Goal: Transaction & Acquisition: Purchase product/service

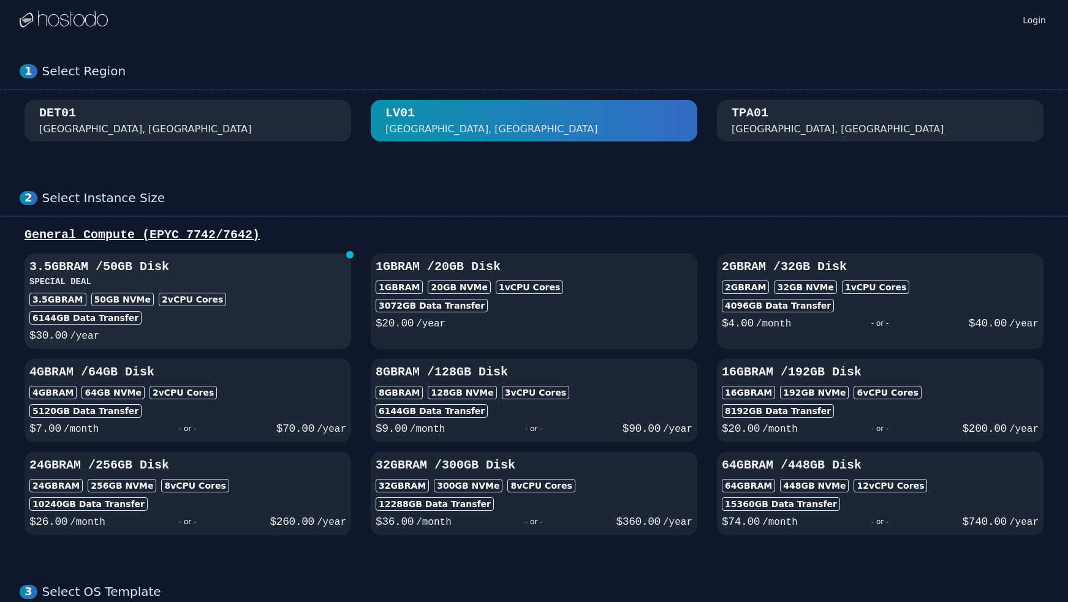
click at [319, 290] on div "3.5GB RAM / 50 GB Disk SPECIAL DEAL 3.5GB RAM 50 GB NVMe 2 vCPU Cores 6144 GB D…" at bounding box center [188, 302] width 327 height 86
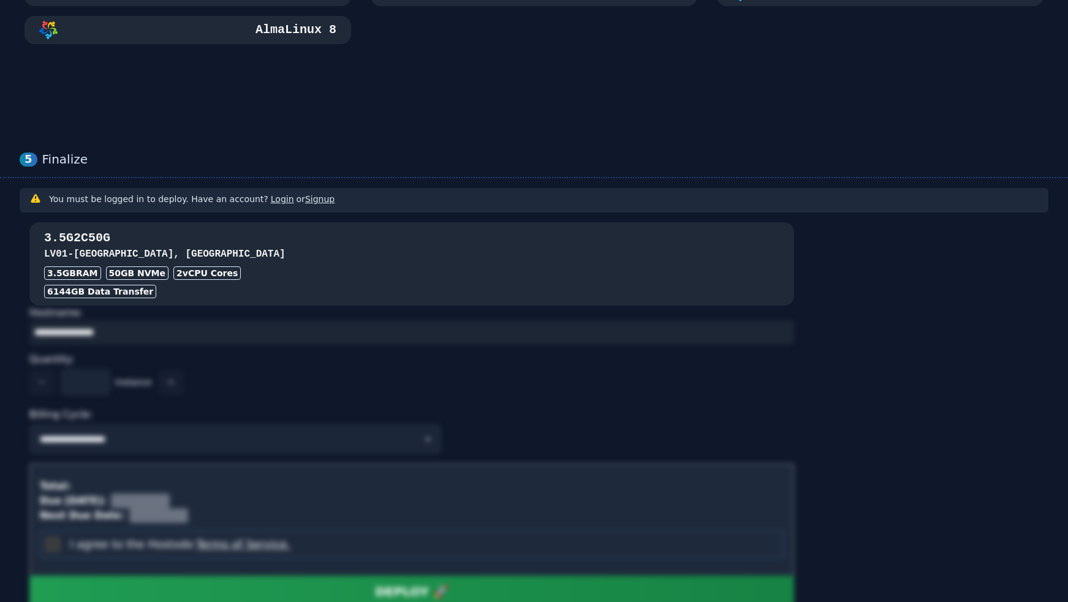
scroll to position [921, 0]
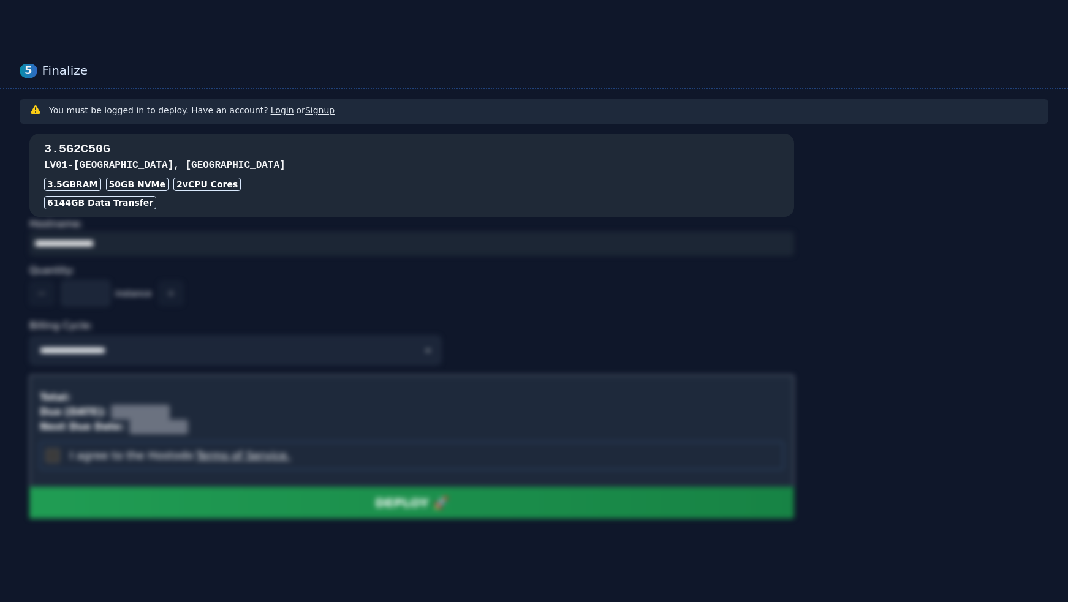
click at [262, 167] on h3 "LV01 - [GEOGRAPHIC_DATA], [GEOGRAPHIC_DATA]" at bounding box center [411, 165] width 735 height 15
click at [257, 197] on div "6144 GB Data Transfer" at bounding box center [411, 202] width 735 height 13
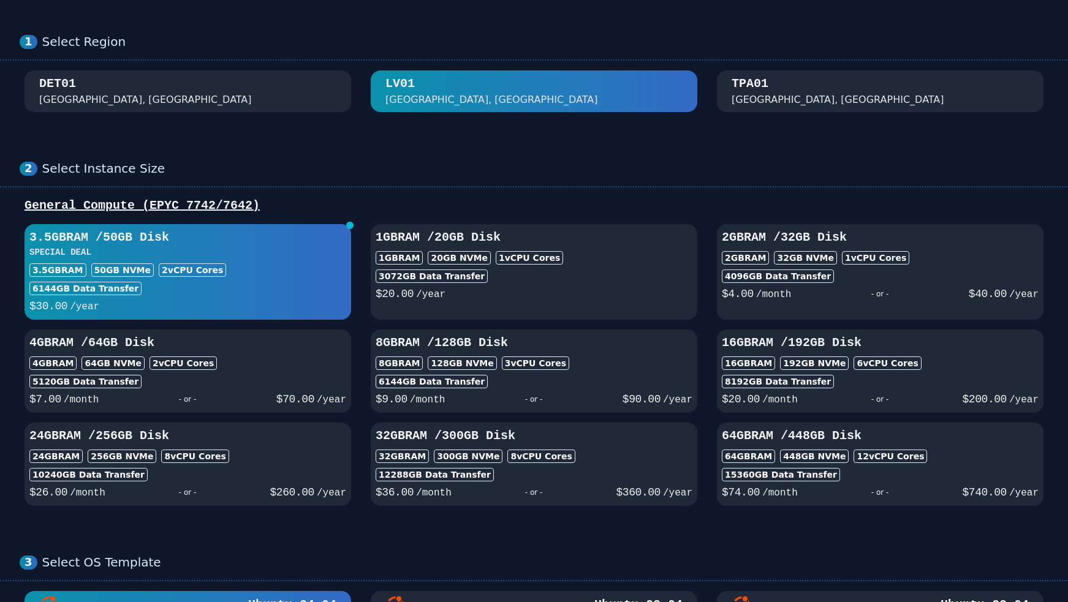
scroll to position [0, 0]
